Goal: Task Accomplishment & Management: Use online tool/utility

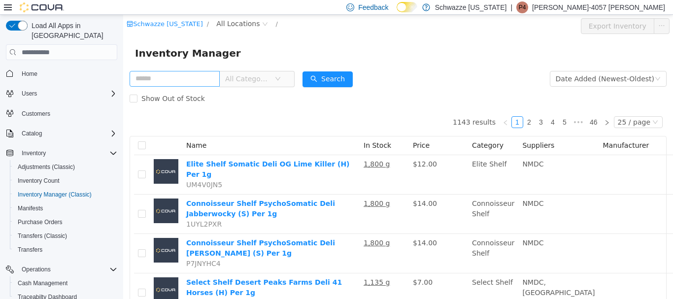
click at [151, 71] on input "text" at bounding box center [175, 79] width 90 height 16
type input "****"
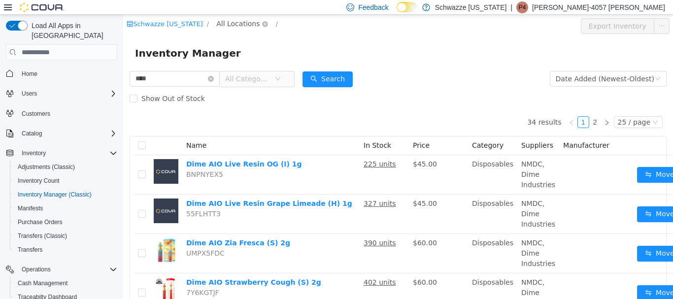
click at [248, 23] on span "All Locations" at bounding box center [237, 23] width 43 height 11
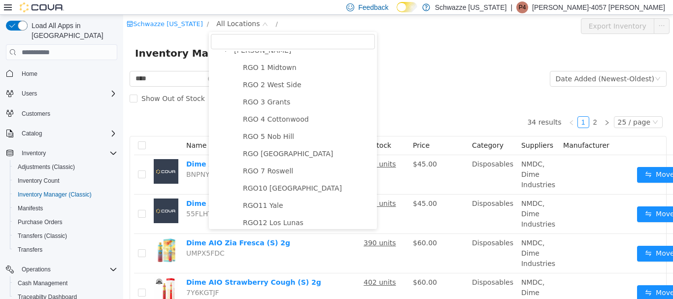
scroll to position [493, 0]
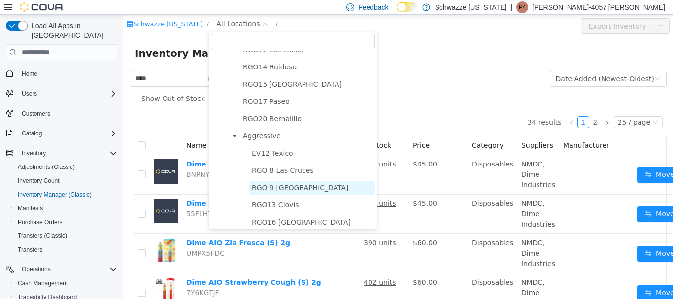
click at [272, 191] on span "RGO 9 [GEOGRAPHIC_DATA]" at bounding box center [312, 187] width 126 height 13
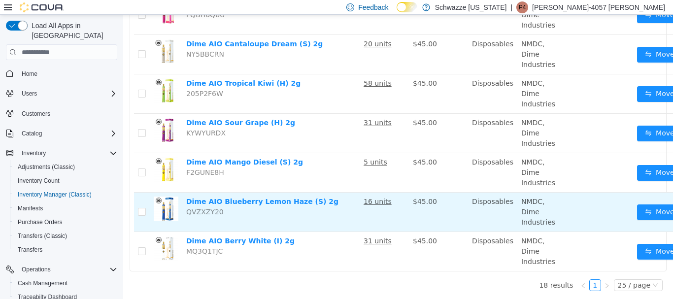
scroll to position [601, 0]
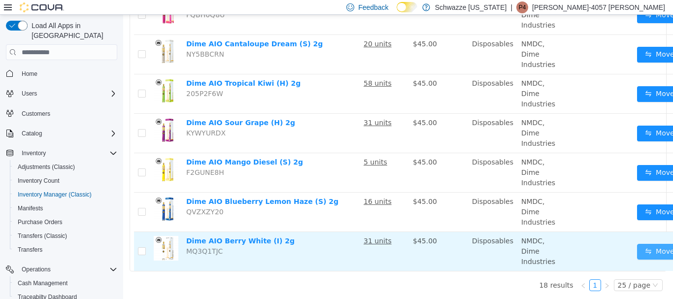
click at [637, 246] on button "Move" at bounding box center [659, 252] width 45 height 16
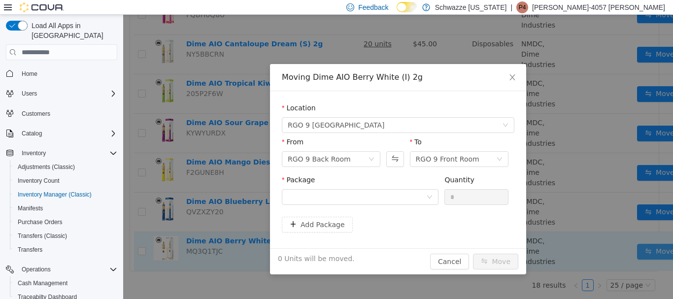
scroll to position [594, 0]
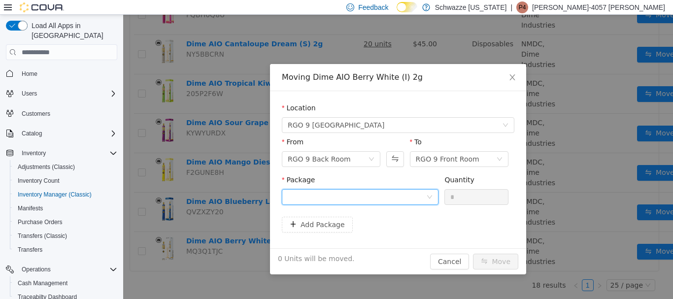
click at [375, 199] on div at bounding box center [357, 197] width 138 height 15
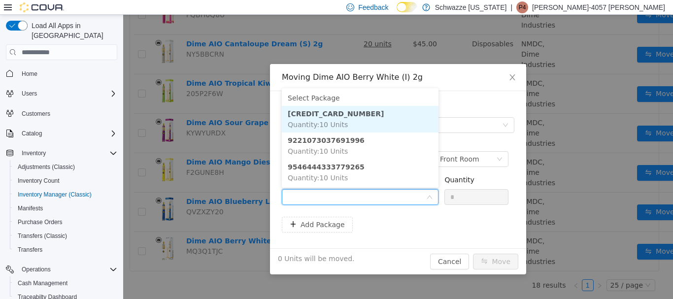
click at [365, 118] on li "[CREDIT_CARD_NUMBER] Quantity : 10 Units" at bounding box center [360, 119] width 157 height 27
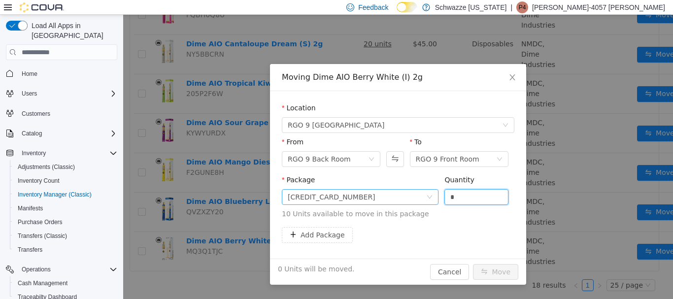
drag, startPoint x: 459, startPoint y: 196, endPoint x: 423, endPoint y: 189, distance: 36.7
click at [425, 193] on span "Package [CREDIT_CARD_NUMBER] Quantity * 10 Units available to move in this pack…" at bounding box center [398, 197] width 233 height 43
type input "**"
click at [473, 264] on button "Move" at bounding box center [495, 272] width 45 height 16
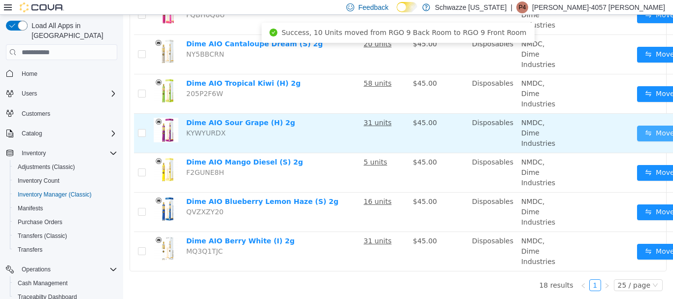
click at [646, 134] on button "Move" at bounding box center [659, 134] width 45 height 16
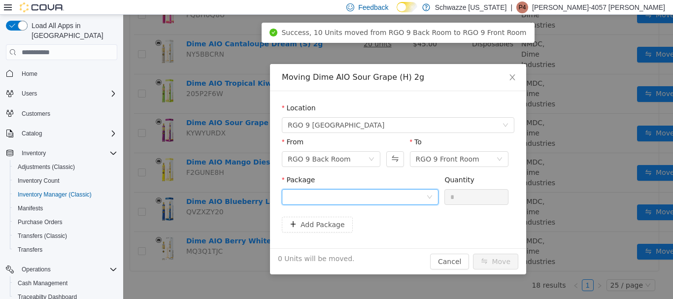
click at [384, 196] on div at bounding box center [357, 197] width 138 height 15
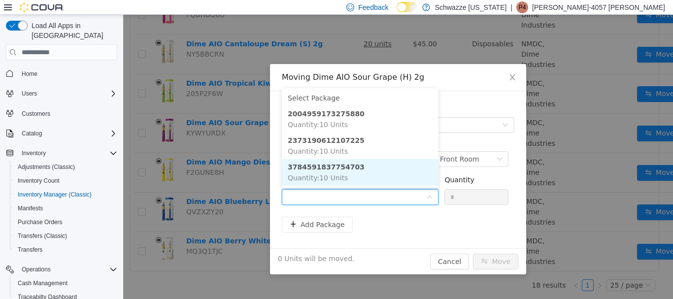
click at [374, 167] on li "3784591837754703 Quantity : 10 Units" at bounding box center [360, 172] width 157 height 27
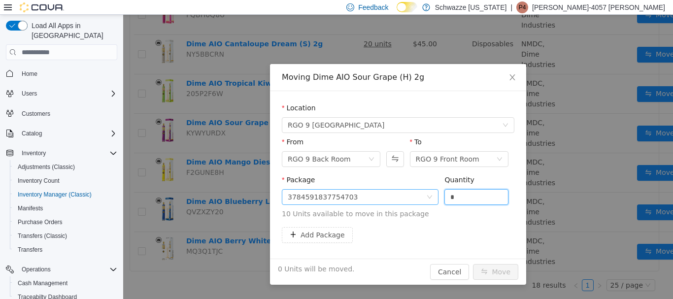
drag, startPoint x: 459, startPoint y: 197, endPoint x: 435, endPoint y: 192, distance: 24.6
click at [435, 192] on span "Package 3784591837754703 Quantity * 10 Units available to move in this package" at bounding box center [398, 197] width 233 height 43
type input "**"
click at [473, 264] on button "Move" at bounding box center [495, 272] width 45 height 16
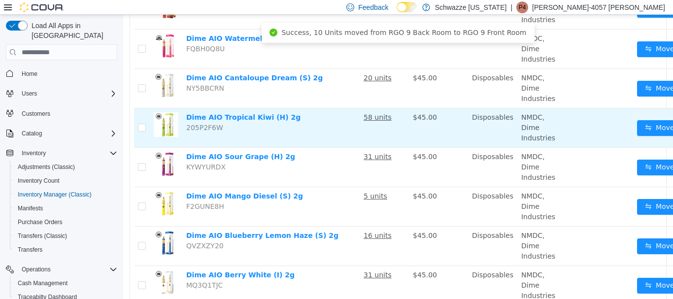
scroll to position [544, 0]
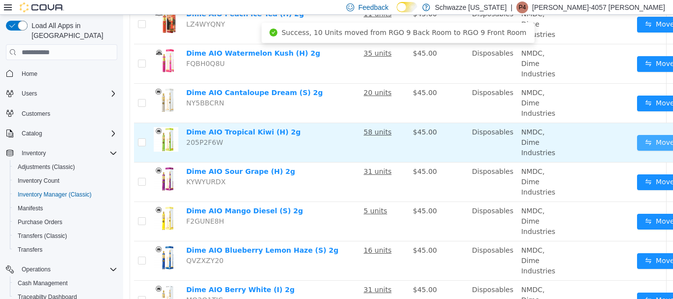
click at [637, 147] on button "Move" at bounding box center [659, 143] width 45 height 16
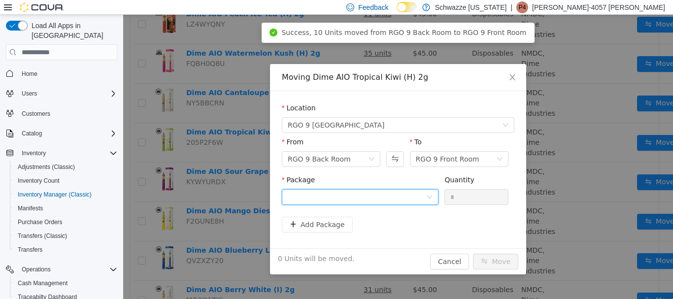
click at [292, 195] on div at bounding box center [357, 197] width 138 height 15
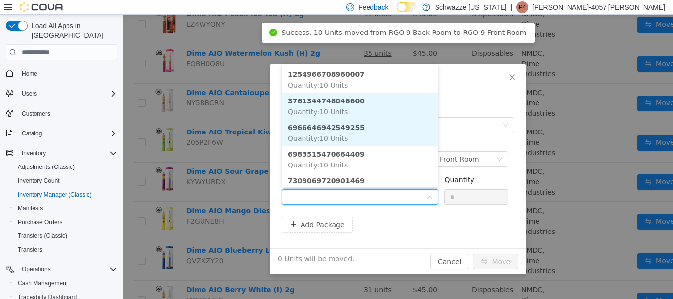
scroll to position [30, 0]
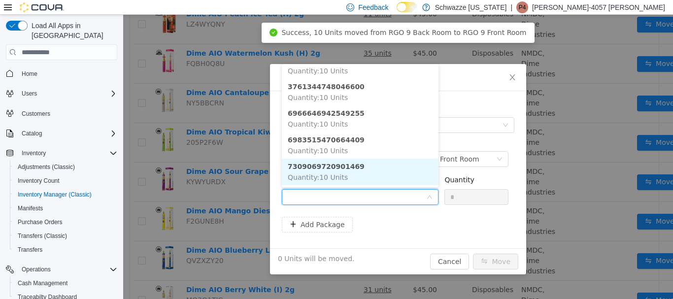
click at [345, 173] on li "7309069720901469 Quantity : 10 Units" at bounding box center [360, 172] width 157 height 27
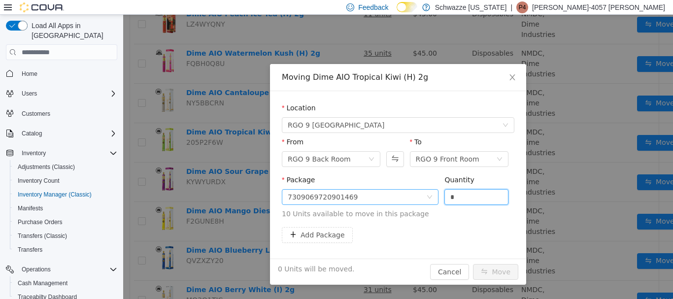
drag, startPoint x: 464, startPoint y: 196, endPoint x: 405, endPoint y: 190, distance: 58.9
click at [405, 190] on span "Package 7309069720901469 Quantity * 10 Units available to move in this package" at bounding box center [398, 197] width 233 height 43
type input "**"
click at [473, 264] on button "Move" at bounding box center [495, 272] width 45 height 16
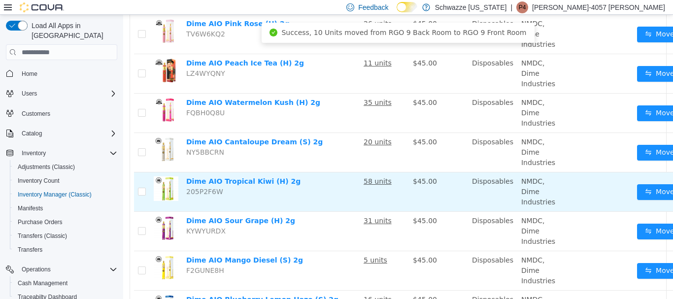
scroll to position [446, 0]
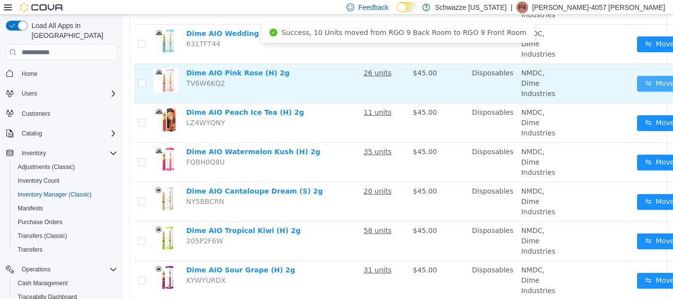
click at [642, 84] on button "Move" at bounding box center [659, 84] width 45 height 16
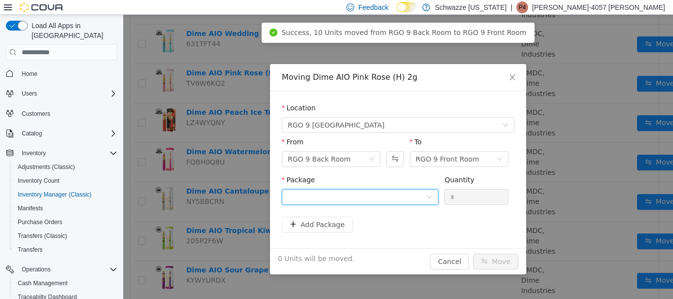
click at [422, 195] on div at bounding box center [357, 197] width 138 height 15
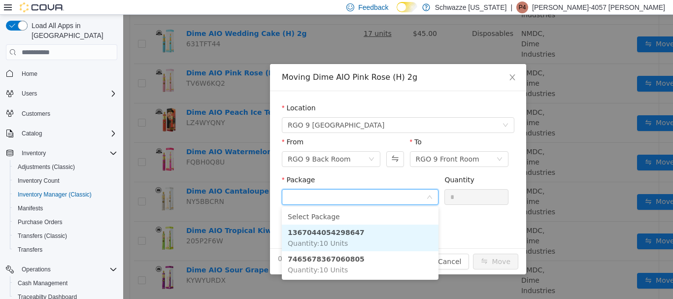
click at [361, 236] on li "1367044054298647 Quantity : 10 Units" at bounding box center [360, 238] width 157 height 27
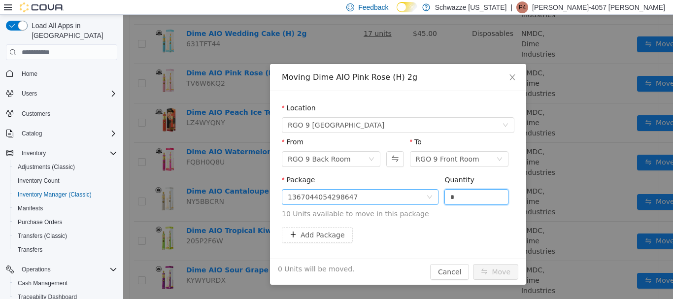
drag, startPoint x: 458, startPoint y: 196, endPoint x: 427, endPoint y: 191, distance: 31.8
click at [428, 191] on span "Package 1367044054298647 Quantity * 10 Units available to move in this package" at bounding box center [398, 197] width 233 height 43
type input "**"
click at [473, 264] on button "Move" at bounding box center [495, 272] width 45 height 16
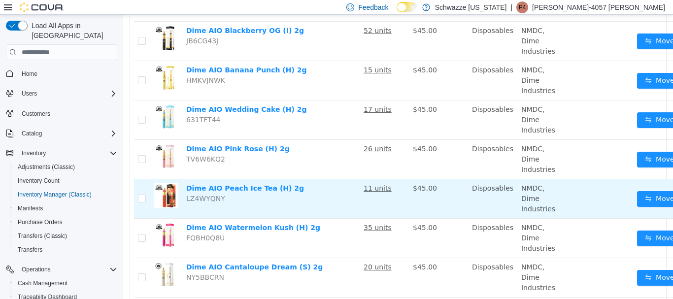
scroll to position [347, 0]
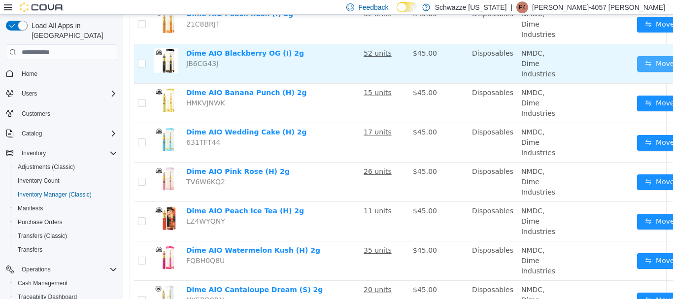
click at [638, 67] on button "Move" at bounding box center [659, 64] width 45 height 16
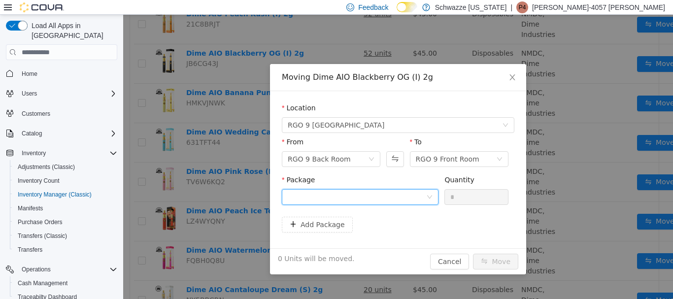
click at [381, 195] on div at bounding box center [357, 197] width 138 height 15
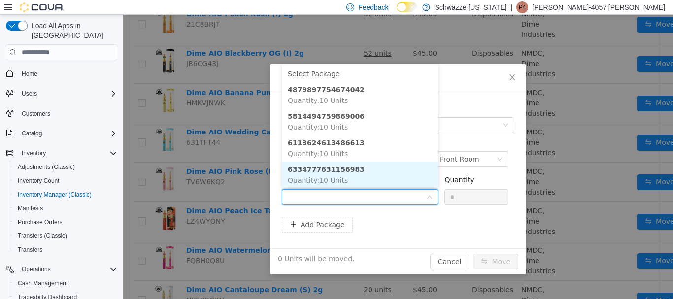
scroll to position [1, 0]
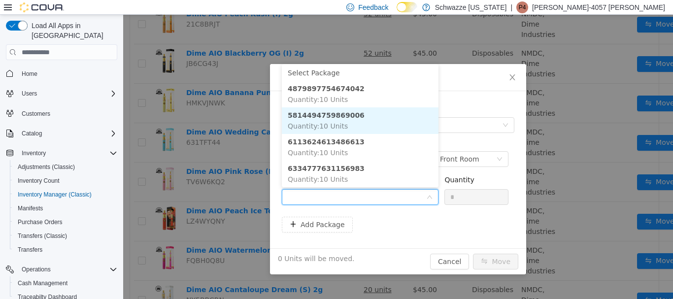
click at [371, 123] on li "5814494759869006 Quantity : 10 Units" at bounding box center [360, 120] width 157 height 27
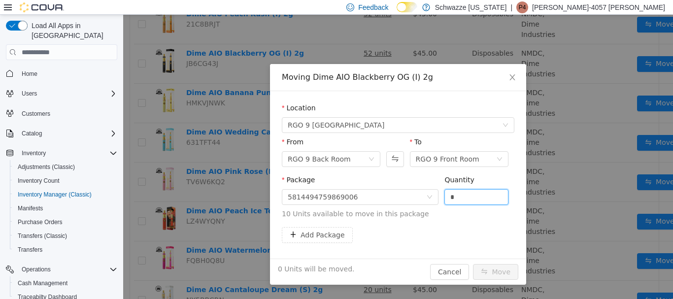
drag, startPoint x: 457, startPoint y: 194, endPoint x: 423, endPoint y: 185, distance: 34.7
click at [427, 185] on span "Package 5814494759869006 Quantity * 10 Units available to move in this package" at bounding box center [398, 197] width 233 height 43
type input "**"
click at [473, 264] on button "Move" at bounding box center [495, 272] width 45 height 16
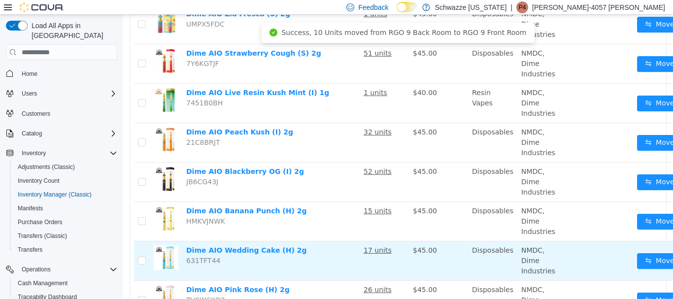
scroll to position [200, 0]
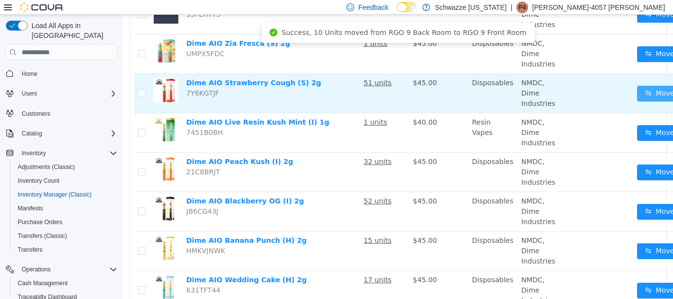
click at [640, 93] on button "Move" at bounding box center [659, 94] width 45 height 16
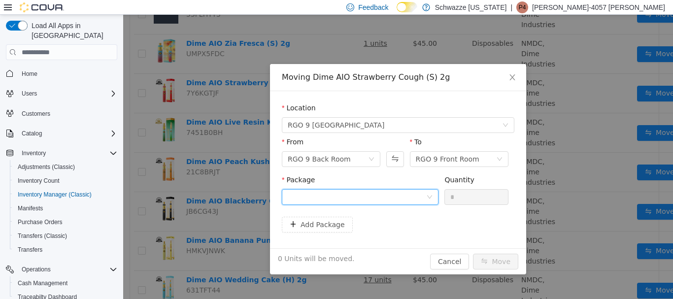
click at [342, 197] on div at bounding box center [357, 197] width 138 height 15
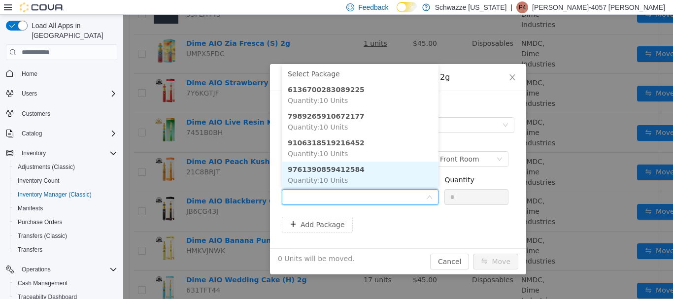
scroll to position [1, 0]
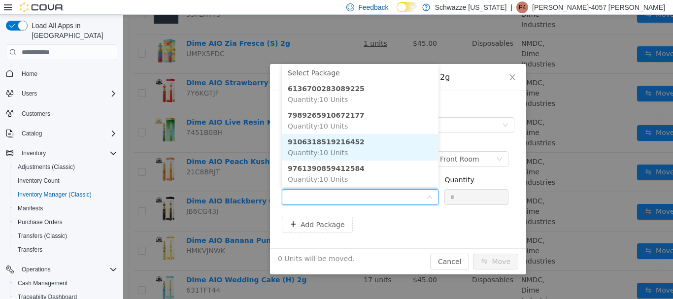
click at [366, 147] on li "9106318519216452 Quantity : 10 Units" at bounding box center [360, 147] width 157 height 27
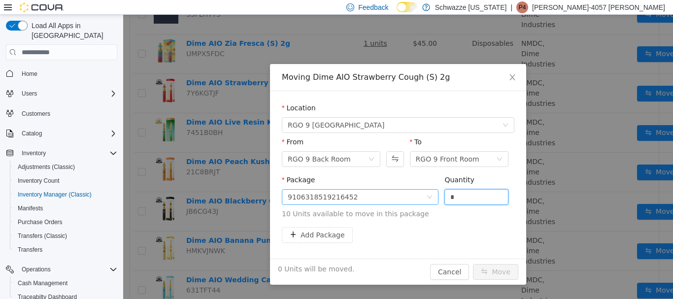
drag, startPoint x: 459, startPoint y: 201, endPoint x: 419, endPoint y: 190, distance: 41.5
click at [419, 190] on span "Package 9106318519216452 Quantity * 10 Units available to move in this package" at bounding box center [398, 197] width 233 height 43
type input "**"
click at [473, 264] on button "Move" at bounding box center [495, 272] width 45 height 16
